Goal: Task Accomplishment & Management: Use online tool/utility

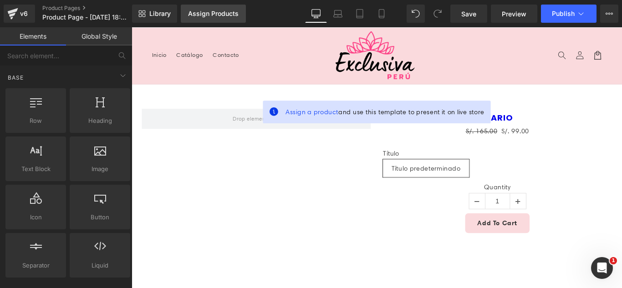
click at [214, 12] on div "Assign Products" at bounding box center [213, 13] width 51 height 7
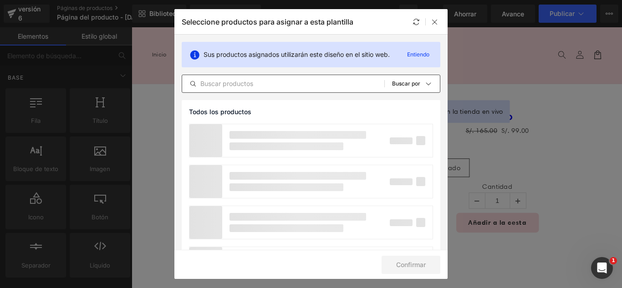
click at [290, 86] on input "text" at bounding box center [283, 83] width 202 height 11
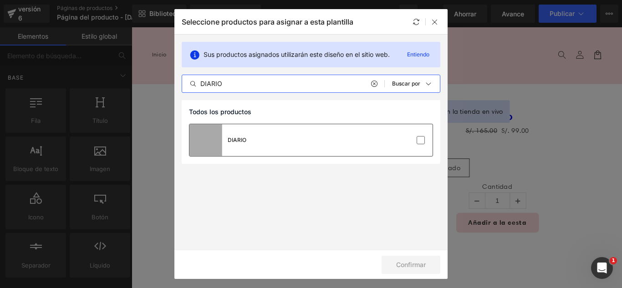
type input "DIARIO"
click at [431, 141] on div "DIARIO" at bounding box center [311, 140] width 243 height 32
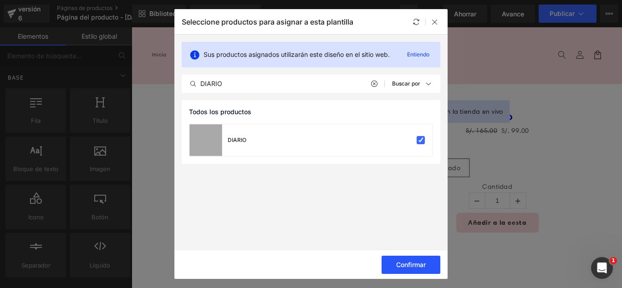
click at [417, 266] on font "Confirmar" at bounding box center [411, 265] width 30 height 8
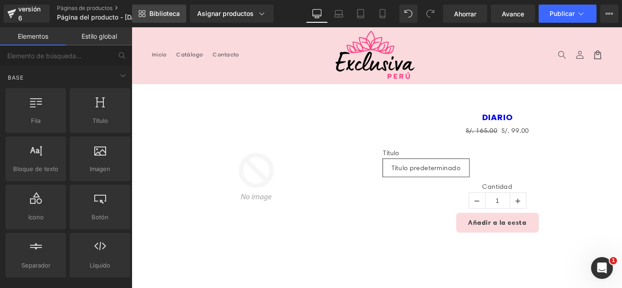
click at [160, 9] on link "Biblioteca" at bounding box center [159, 14] width 54 height 18
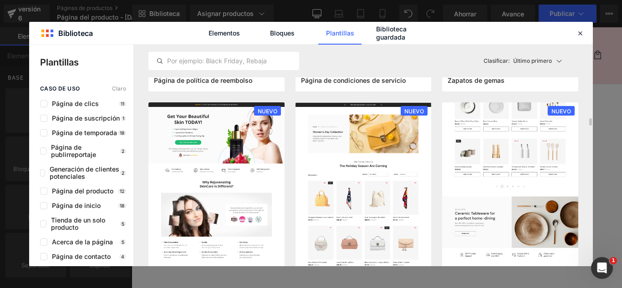
scroll to position [820, 0]
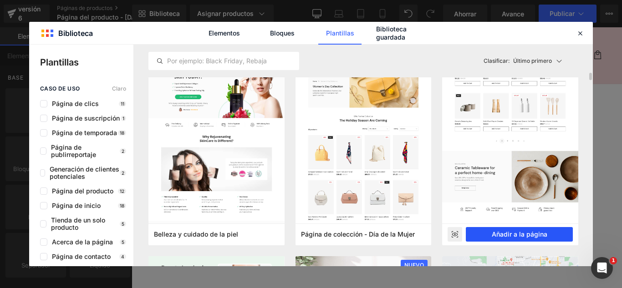
click at [544, 234] on font "Añadir a la página" at bounding box center [520, 235] width 56 height 8
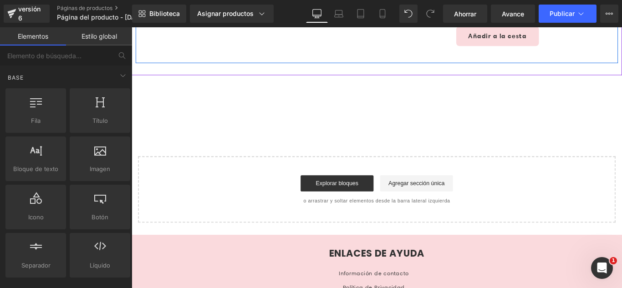
scroll to position [216, 0]
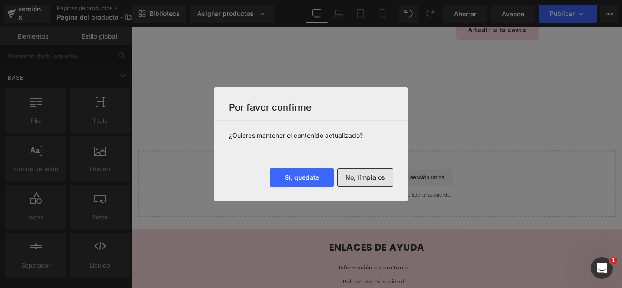
click at [375, 179] on font "No, límpialos" at bounding box center [365, 178] width 40 height 8
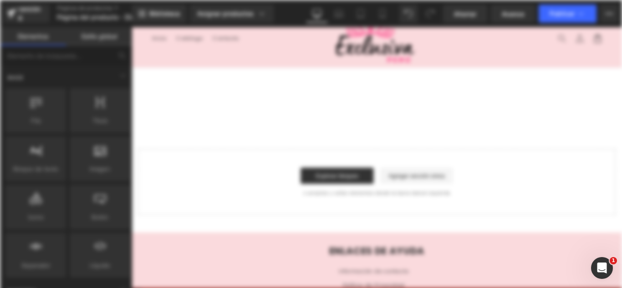
scroll to position [0, 0]
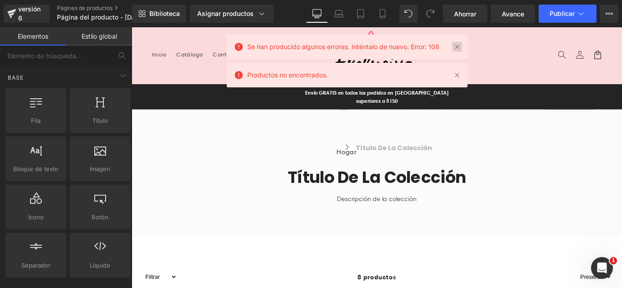
click at [457, 49] on link at bounding box center [457, 47] width 10 height 10
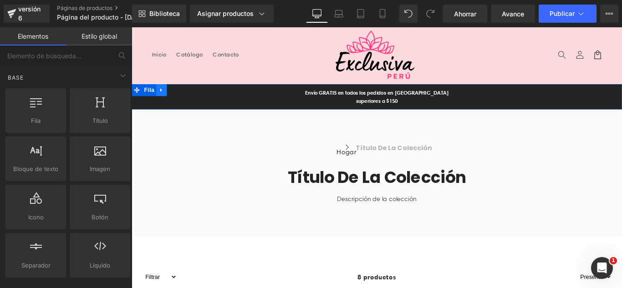
click at [162, 97] on icon at bounding box center [165, 98] width 6 height 7
click at [186, 95] on icon at bounding box center [189, 98] width 6 height 7
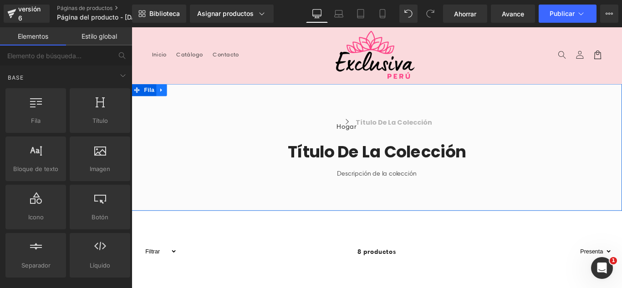
click at [163, 99] on icon at bounding box center [165, 98] width 6 height 7
click at [187, 99] on icon at bounding box center [189, 98] width 6 height 6
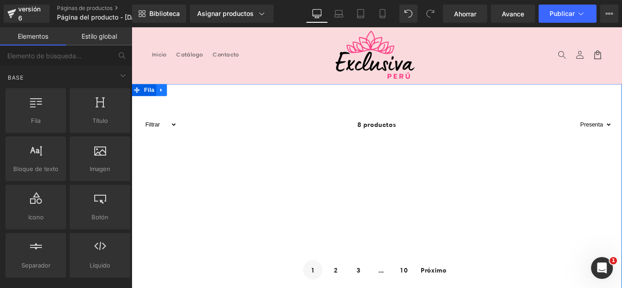
click at [162, 96] on icon at bounding box center [165, 98] width 6 height 7
click at [186, 100] on icon at bounding box center [189, 98] width 6 height 6
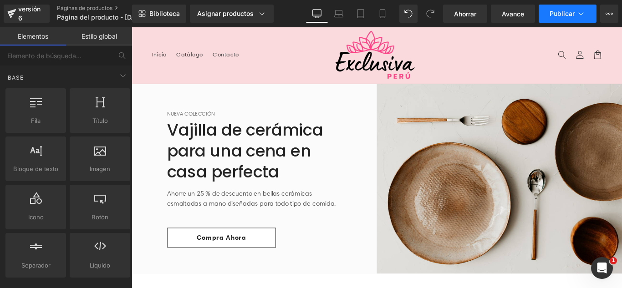
click at [556, 15] on font "Publicar" at bounding box center [562, 14] width 25 height 8
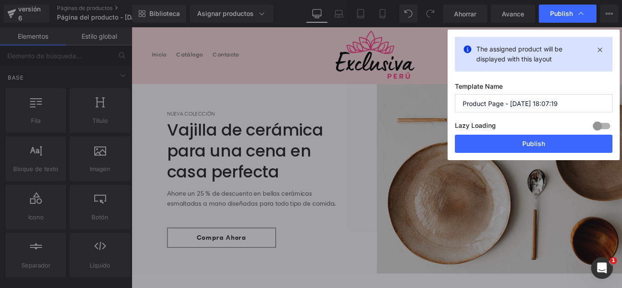
click at [595, 106] on input "Product Page - [DATE] 18:07:19" at bounding box center [534, 103] width 158 height 18
click at [594, 106] on input "Product Page - [DATE] 18:07:19" at bounding box center [534, 103] width 158 height 18
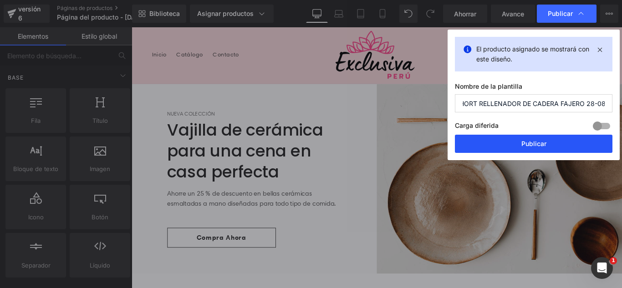
type input "SHORT RELLENADOR DE CADERA FAJERO 28-08"
click at [552, 145] on button "Publicar" at bounding box center [534, 144] width 158 height 18
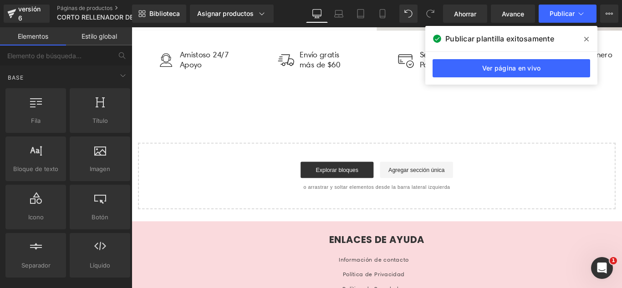
scroll to position [383, 0]
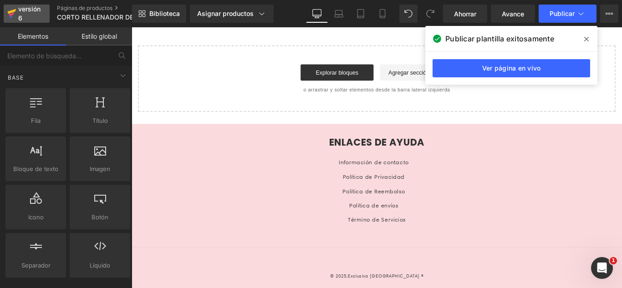
click at [20, 9] on font "versión 6" at bounding box center [29, 13] width 22 height 17
